Goal: Task Accomplishment & Management: Manage account settings

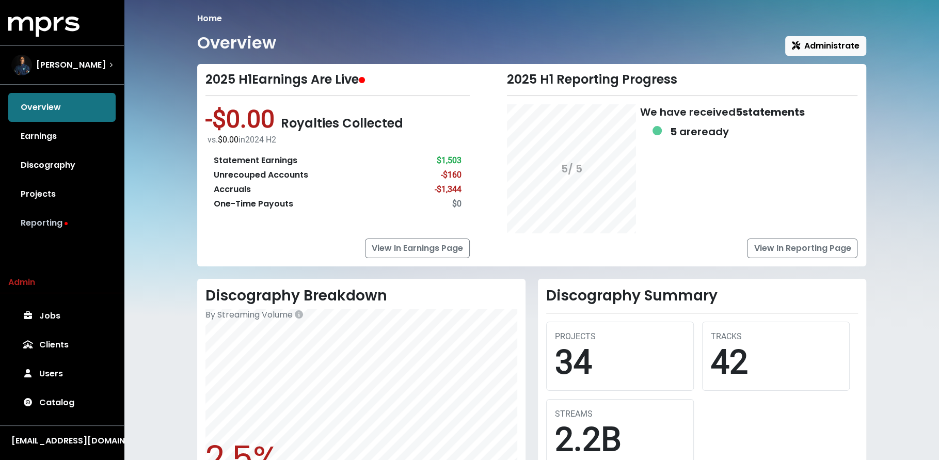
click at [78, 217] on link "Reporting" at bounding box center [61, 223] width 107 height 29
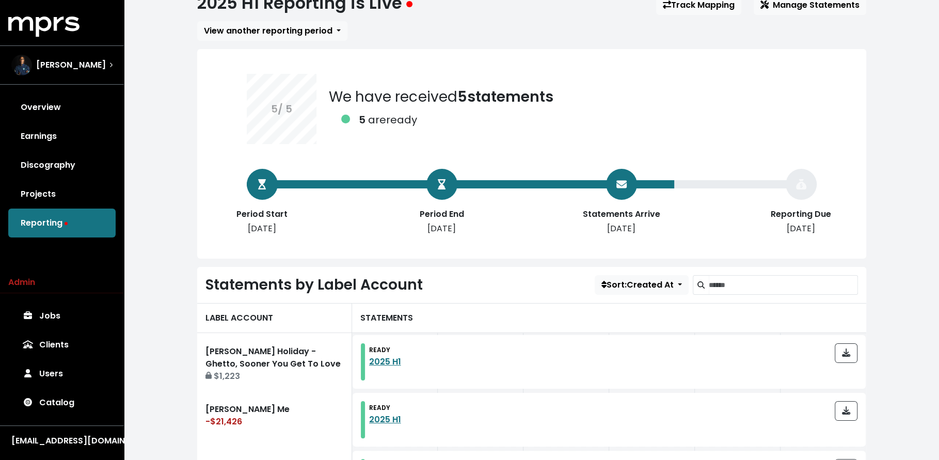
scroll to position [40, 0]
click at [81, 113] on link "Overview" at bounding box center [61, 107] width 107 height 29
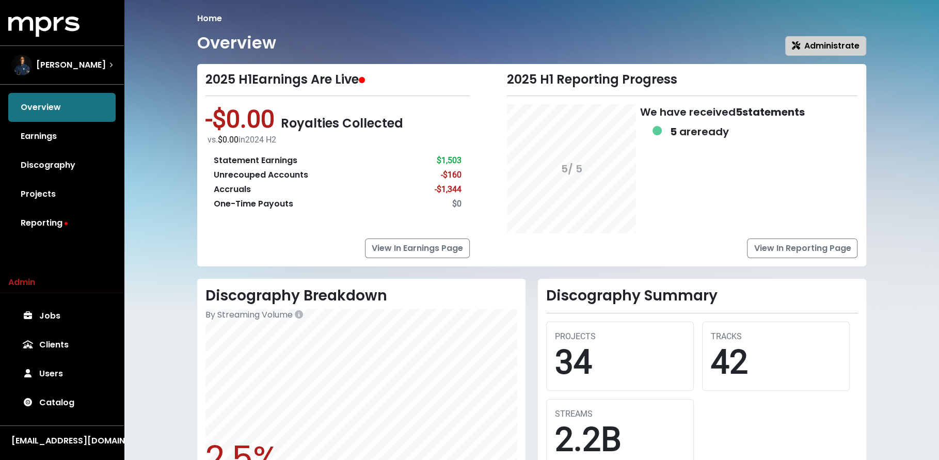
click at [839, 44] on span "Administrate" at bounding box center [826, 46] width 68 height 12
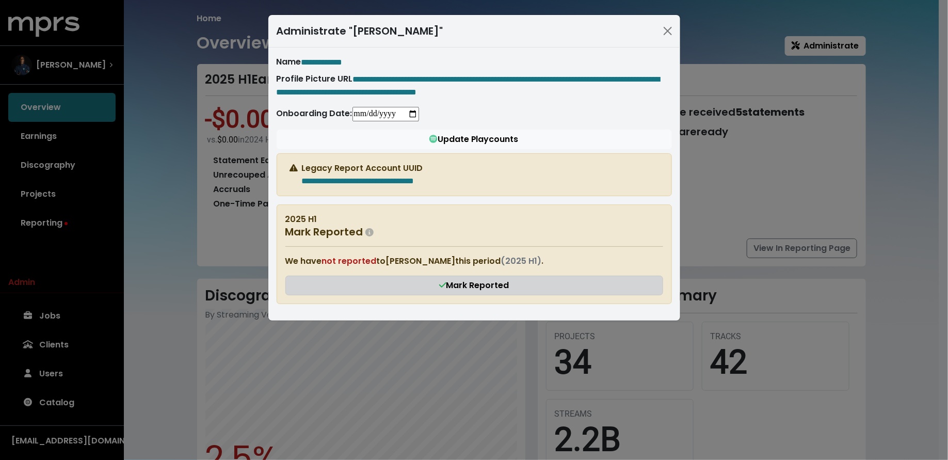
click at [481, 291] on span "Mark Reported" at bounding box center [474, 285] width 70 height 12
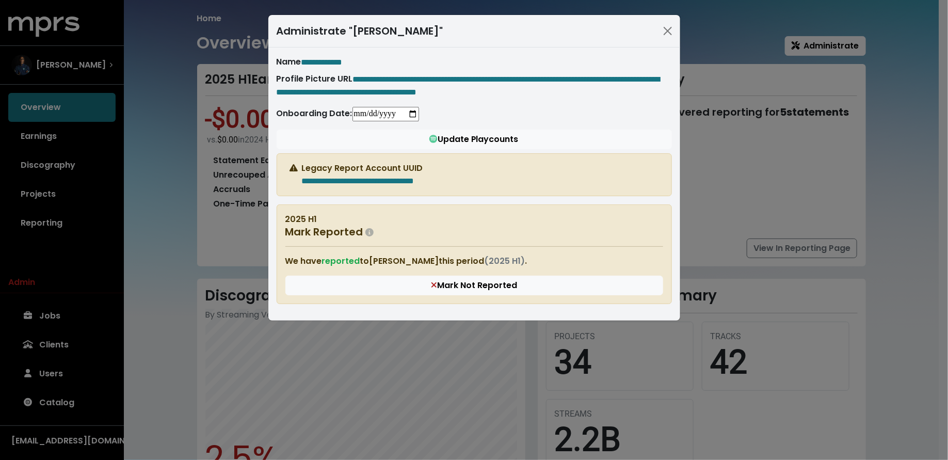
click at [162, 306] on div "**********" at bounding box center [474, 230] width 948 height 460
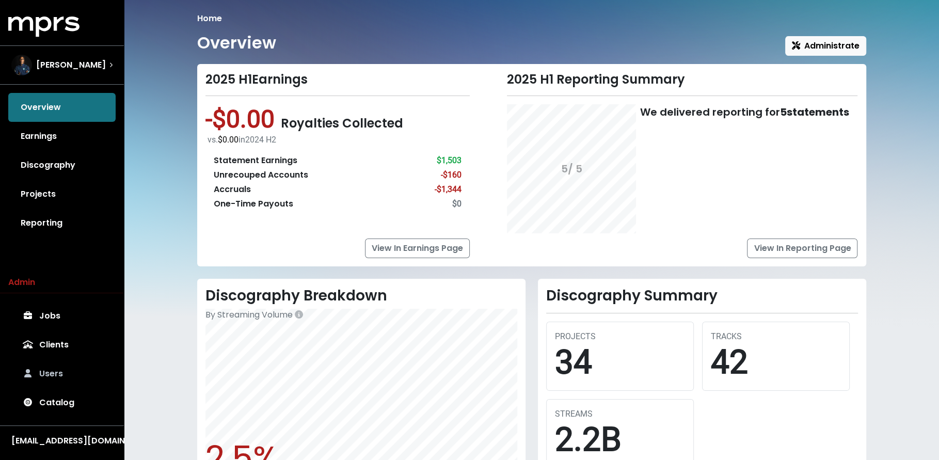
click at [68, 372] on link "Users" at bounding box center [61, 373] width 107 height 29
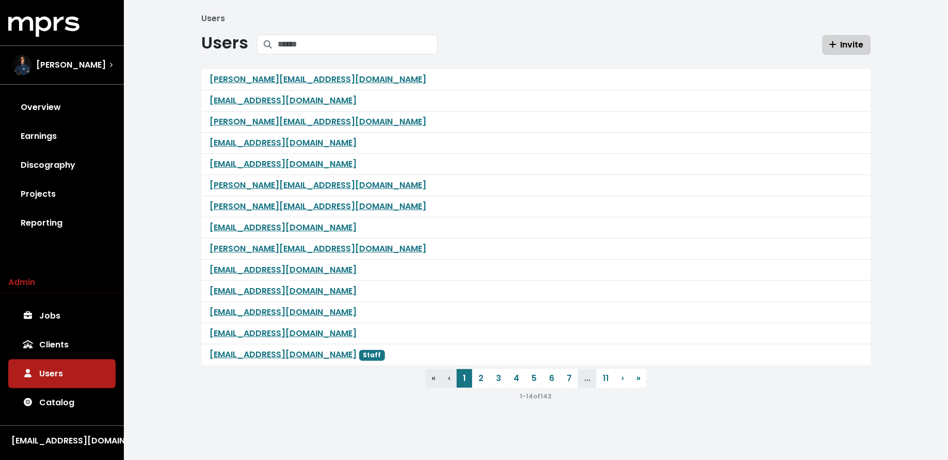
click at [836, 45] on icon "button" at bounding box center [832, 44] width 7 height 8
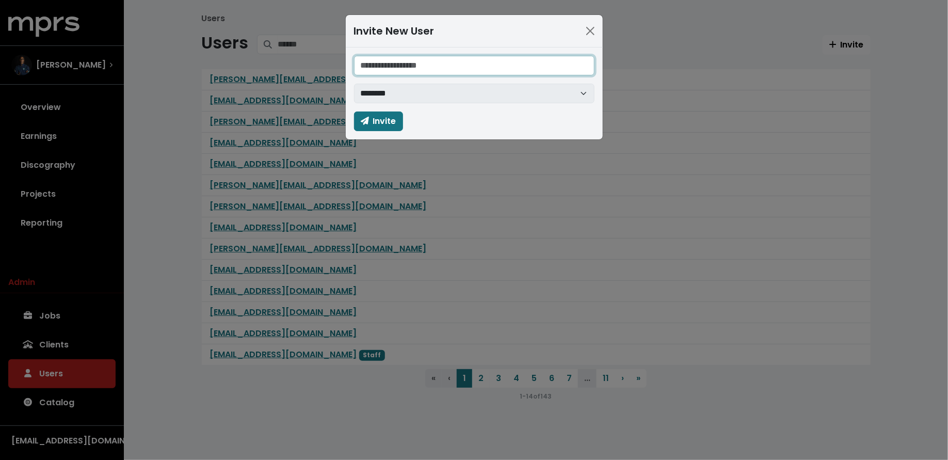
click at [443, 62] on input "email" at bounding box center [474, 66] width 241 height 20
paste input "**********"
type input "**********"
click at [394, 118] on span "Invite" at bounding box center [379, 121] width 36 height 12
select select
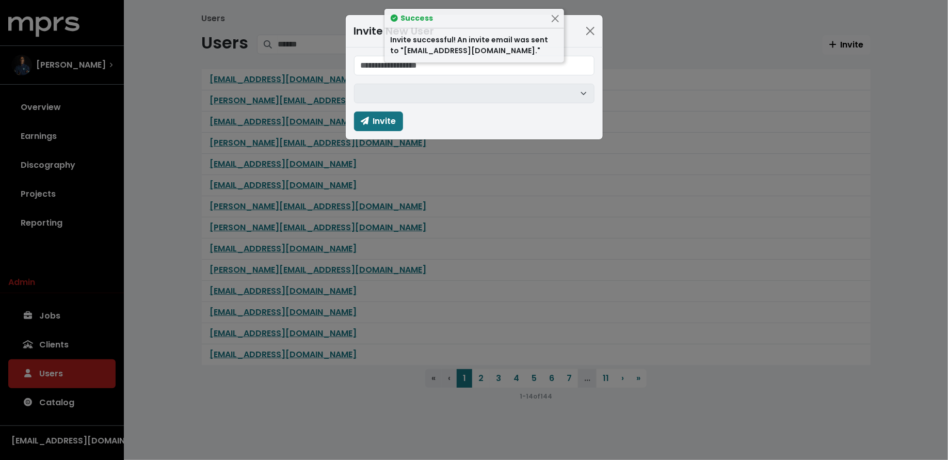
click at [265, 73] on div "Invite New User ******** Invite" at bounding box center [474, 230] width 948 height 460
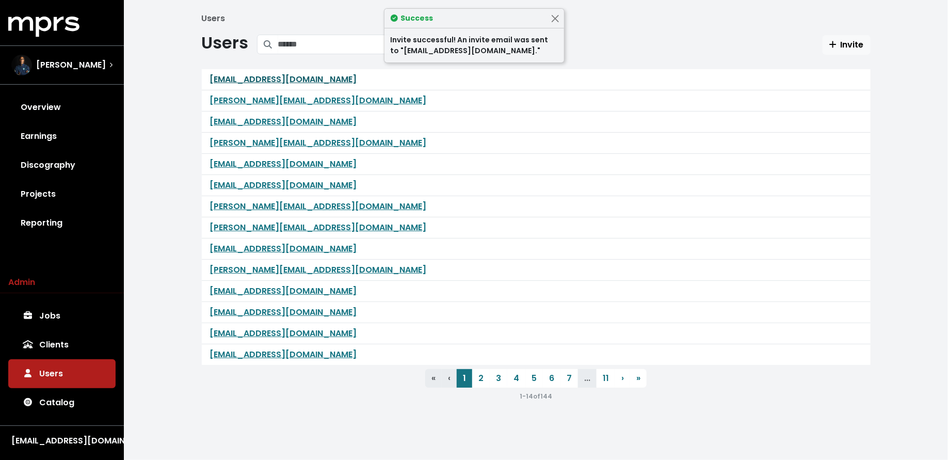
click at [265, 80] on link "[EMAIL_ADDRESS][DOMAIN_NAME]" at bounding box center [283, 79] width 147 height 12
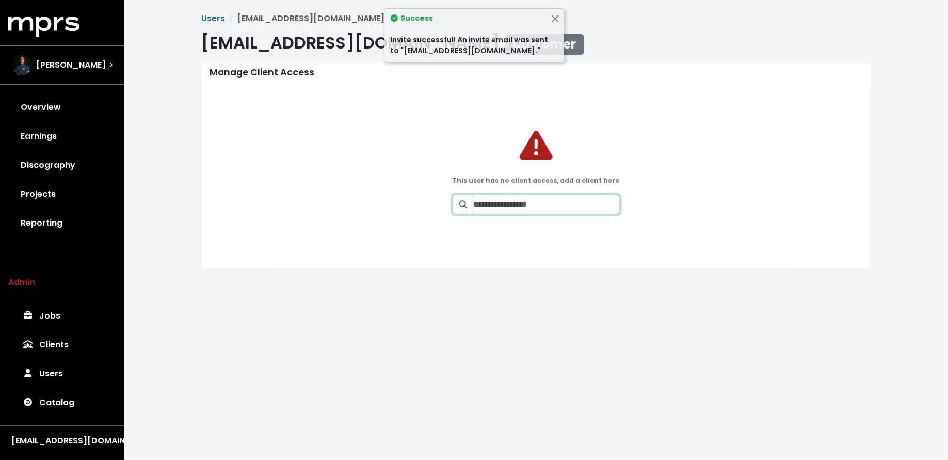
click at [544, 203] on input "Search for clients and grant access to this user" at bounding box center [547, 205] width 146 height 20
type input "*****"
click at [543, 231] on icon "Grant user access to client" at bounding box center [542, 230] width 7 height 8
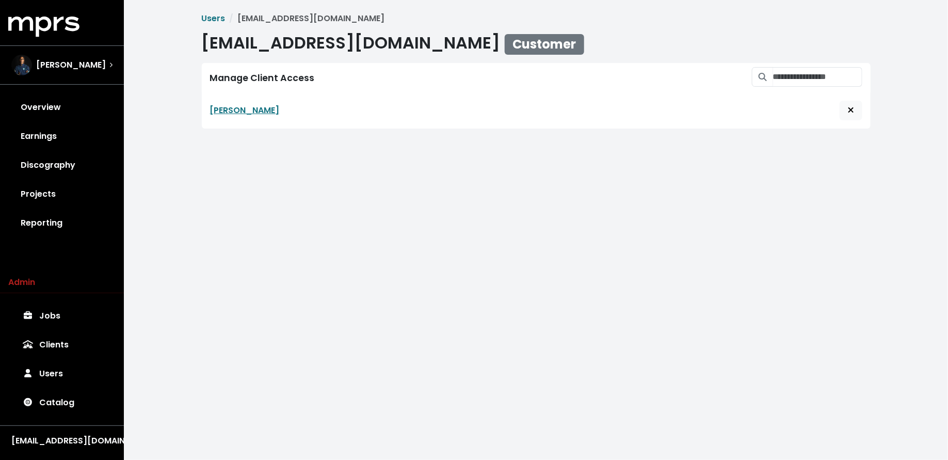
click at [239, 145] on html "MPRS Logo [PERSON_NAME] Overview Earnings Discography Projects Reporting Admin …" at bounding box center [474, 72] width 948 height 145
click at [216, 105] on link "[PERSON_NAME]" at bounding box center [245, 110] width 70 height 12
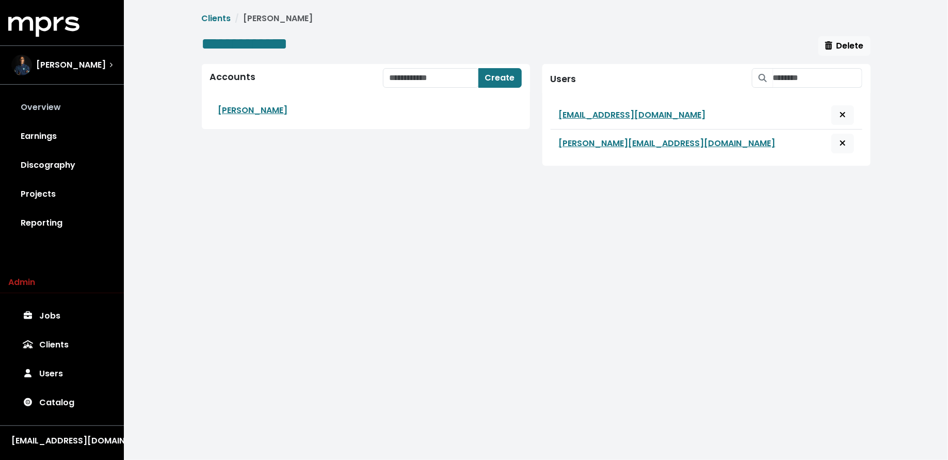
click at [76, 113] on link "Overview" at bounding box center [61, 107] width 107 height 29
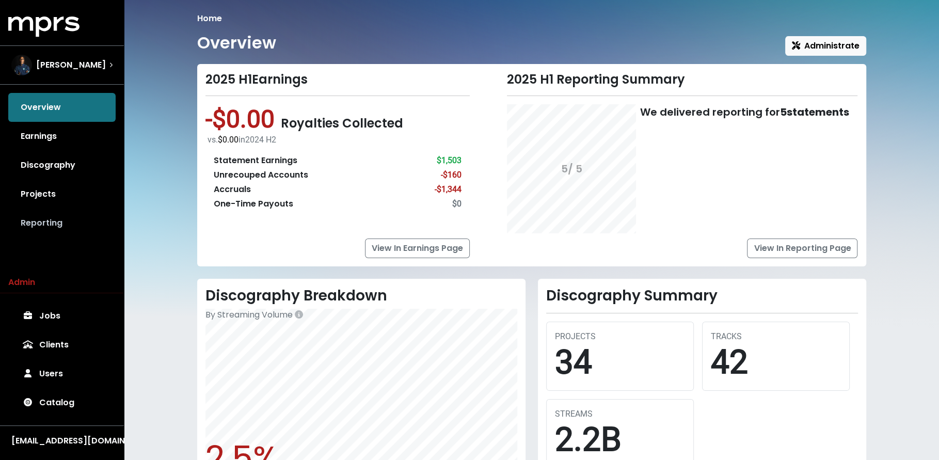
click at [73, 220] on link "Reporting" at bounding box center [61, 223] width 107 height 29
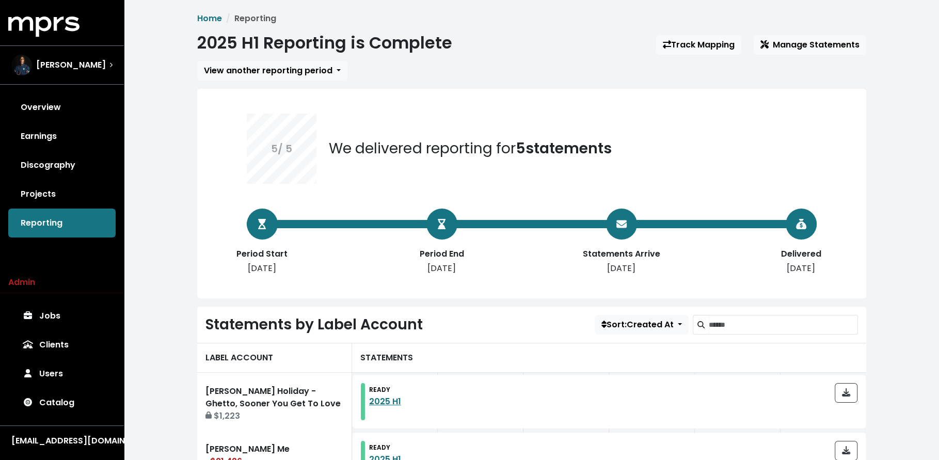
scroll to position [173, 0]
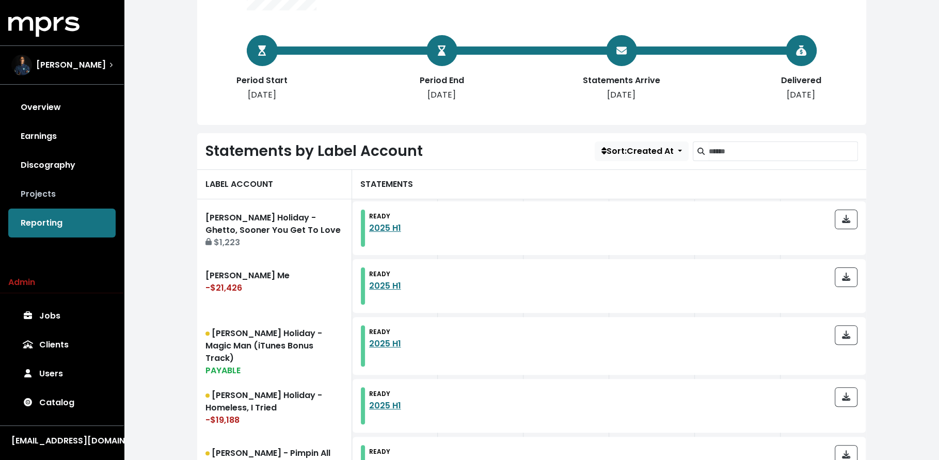
click at [86, 200] on link "Projects" at bounding box center [61, 194] width 107 height 29
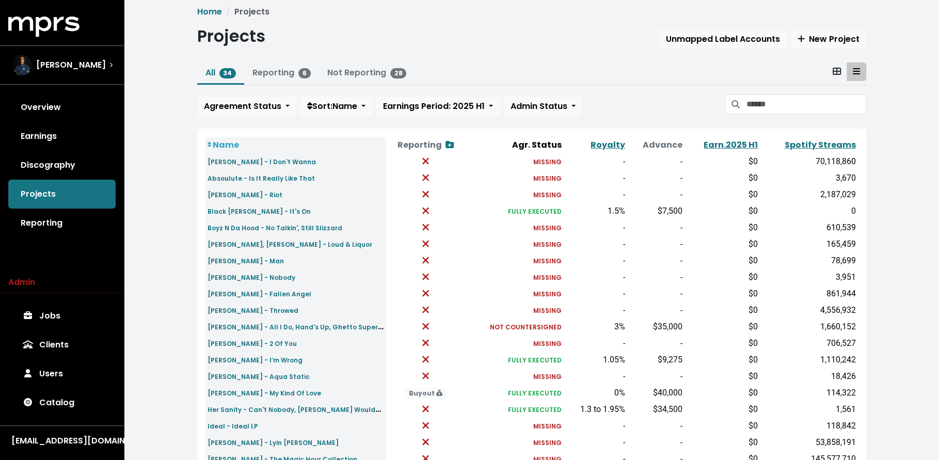
scroll to position [19, 0]
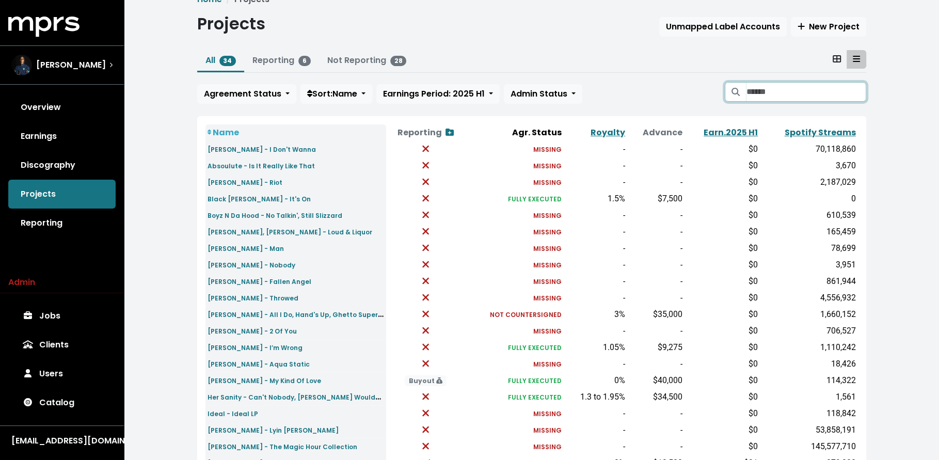
click at [773, 95] on input "Search projects" at bounding box center [806, 92] width 120 height 20
type input "*"
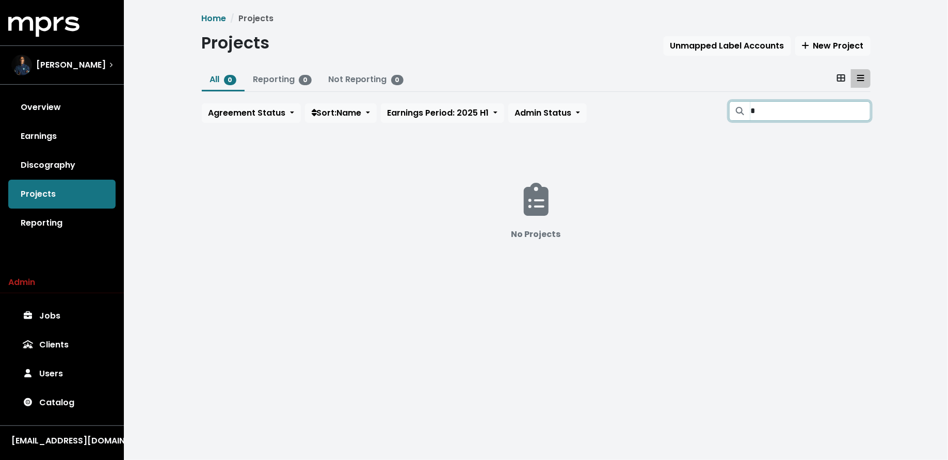
click at [859, 113] on input "*" at bounding box center [810, 111] width 120 height 20
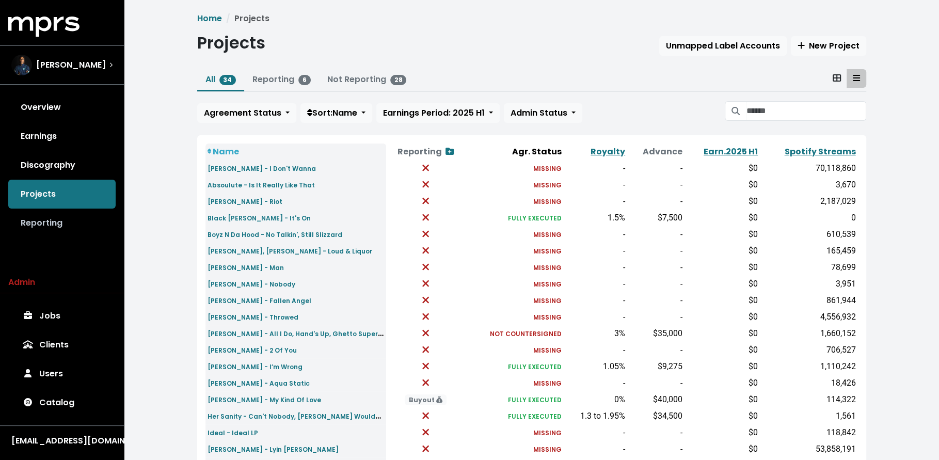
click at [110, 214] on link "Reporting" at bounding box center [61, 223] width 107 height 29
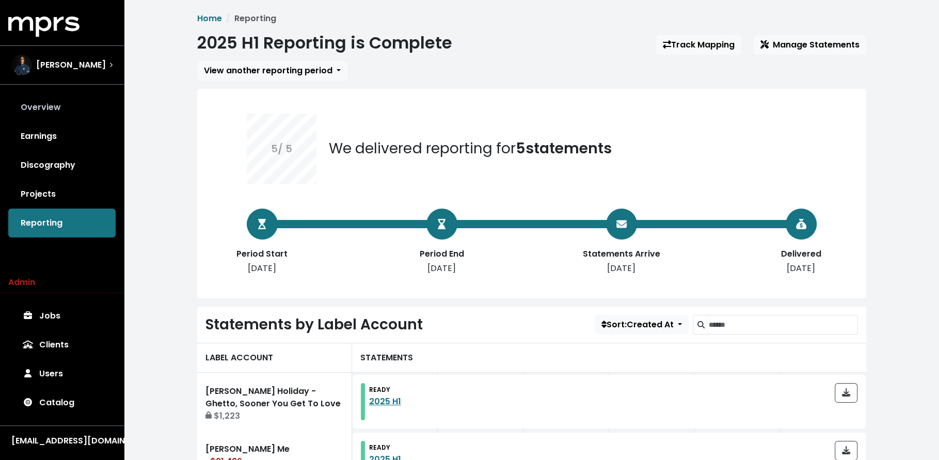
click at [75, 99] on link "Overview" at bounding box center [61, 107] width 107 height 29
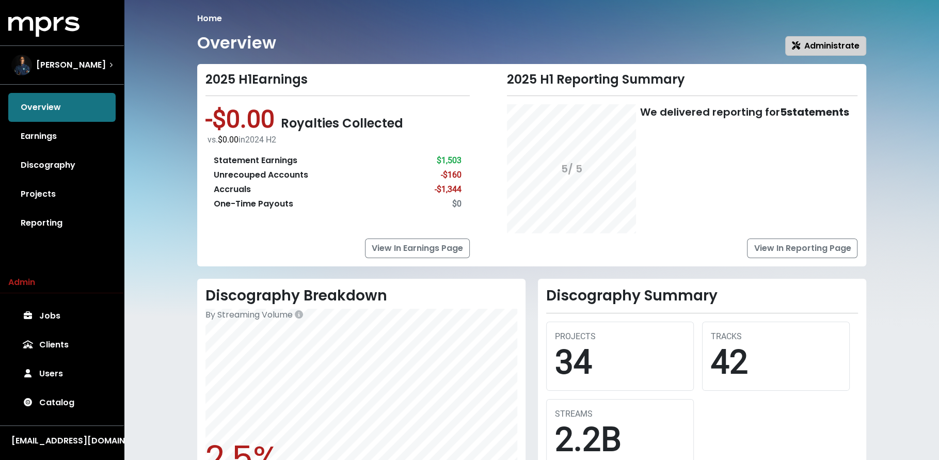
click at [802, 41] on span "Administrate" at bounding box center [826, 46] width 68 height 12
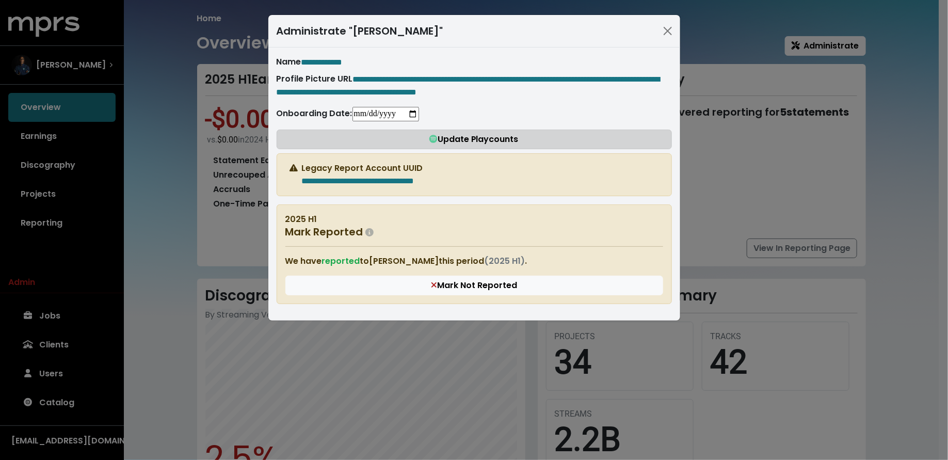
click at [435, 143] on icon "button" at bounding box center [433, 139] width 8 height 8
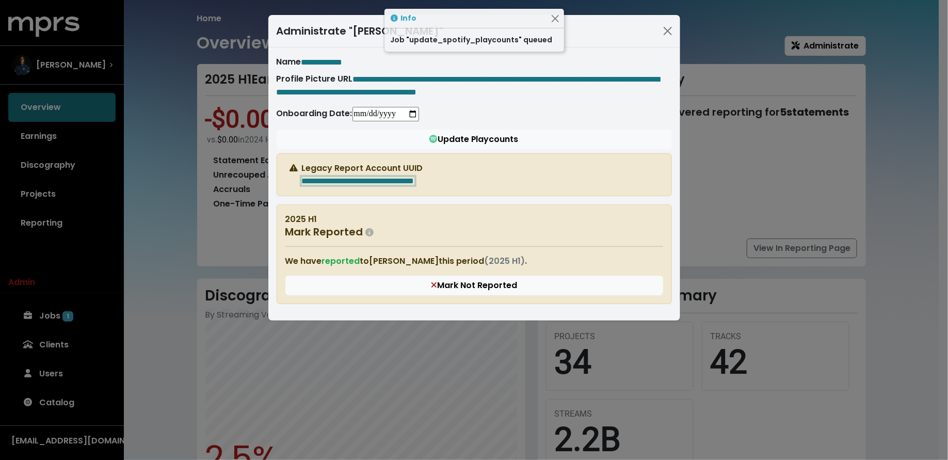
click at [151, 191] on div "**********" at bounding box center [474, 230] width 948 height 460
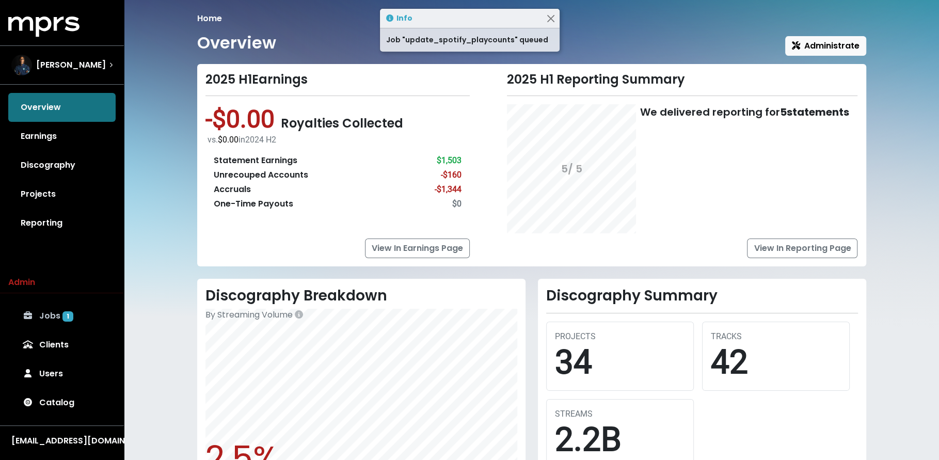
click at [71, 303] on link "Jobs 1" at bounding box center [61, 315] width 107 height 29
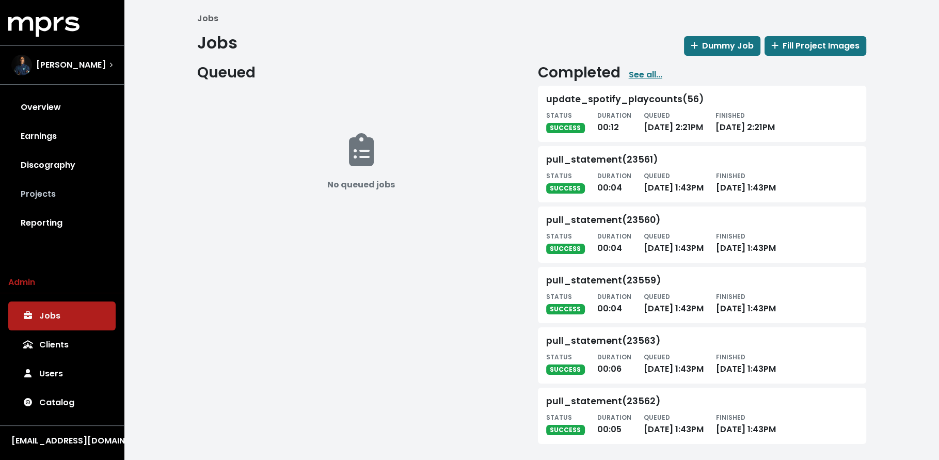
click at [65, 204] on link "Projects" at bounding box center [61, 194] width 107 height 29
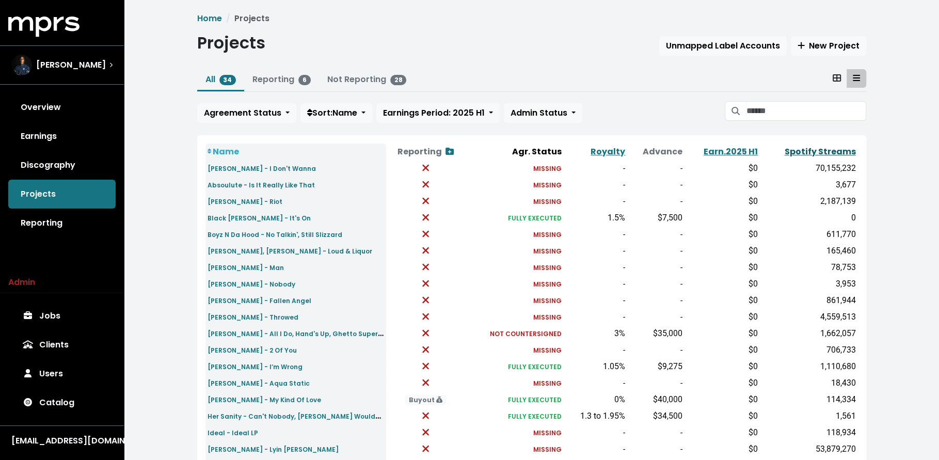
click at [821, 153] on link "Spotify Streams" at bounding box center [820, 152] width 71 height 12
